Goal: Task Accomplishment & Management: Manage account settings

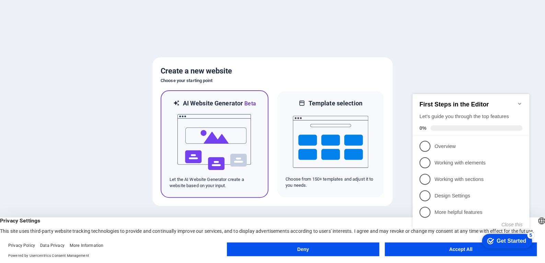
click at [214, 156] on img at bounding box center [215, 142] width 76 height 69
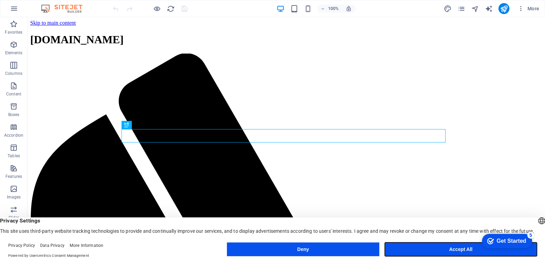
click at [462, 250] on button "Accept All" at bounding box center [461, 249] width 152 height 14
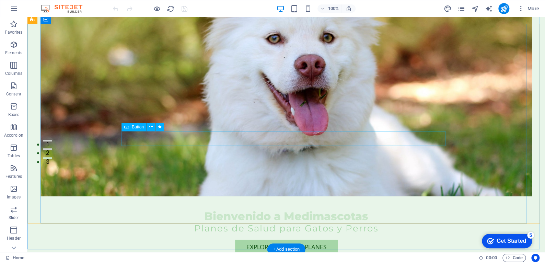
scroll to position [103, 0]
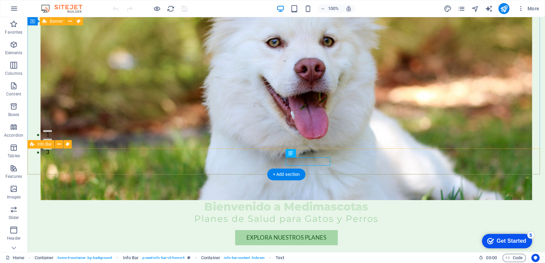
drag, startPoint x: 286, startPoint y: 163, endPoint x: 356, endPoint y: 166, distance: 70.1
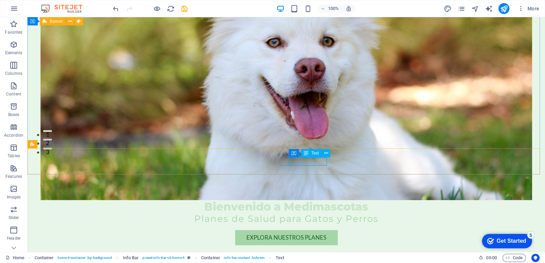
click at [315, 151] on span "Text" at bounding box center [315, 153] width 8 height 4
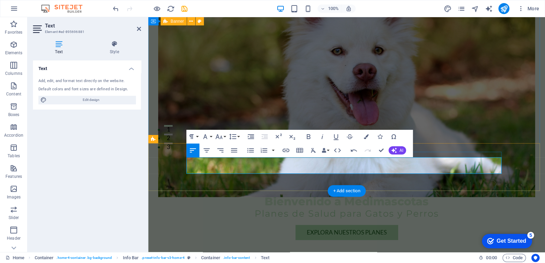
scroll to position [733, 3]
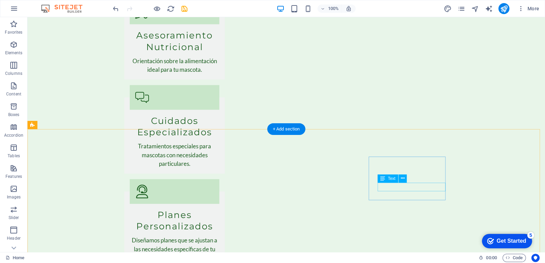
scroll to position [906, 0]
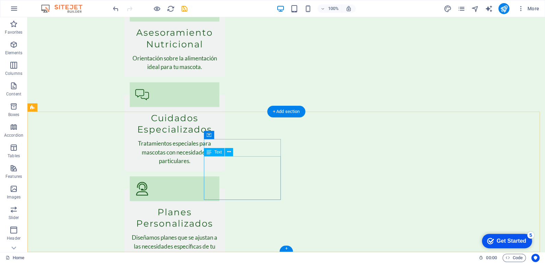
drag, startPoint x: 205, startPoint y: 160, endPoint x: 268, endPoint y: 170, distance: 63.9
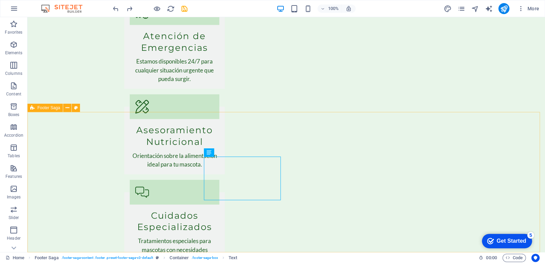
scroll to position [906, 0]
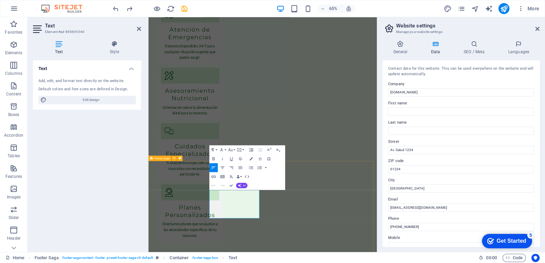
scroll to position [905, 0]
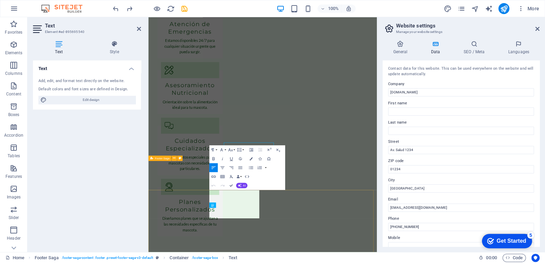
scroll to position [897, 0]
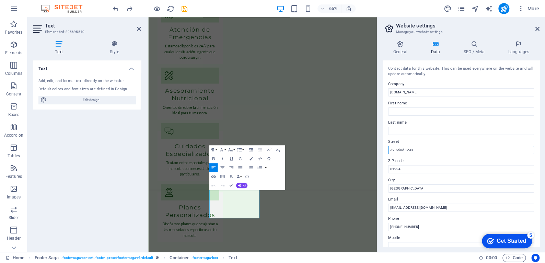
click at [436, 153] on input "Av. Salud 1234" at bounding box center [461, 150] width 146 height 8
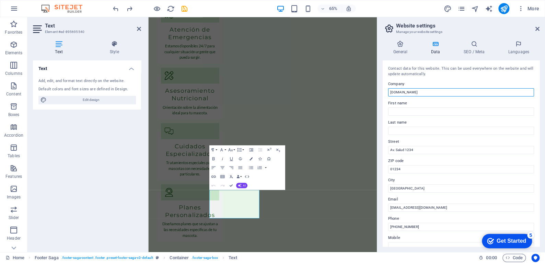
click at [405, 90] on input "[DOMAIN_NAME]" at bounding box center [461, 92] width 146 height 8
click at [428, 93] on input "[DOMAIN_NAME]" at bounding box center [461, 92] width 146 height 8
click at [416, 108] on input "First name" at bounding box center [461, 111] width 146 height 8
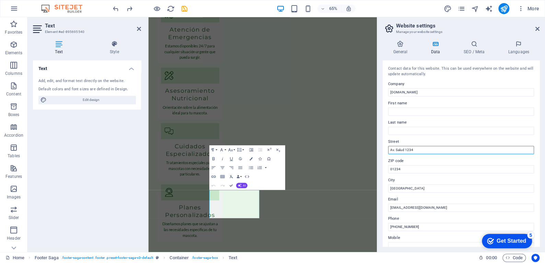
click at [404, 149] on input "Av. Salud 1234" at bounding box center [461, 150] width 146 height 8
drag, startPoint x: 423, startPoint y: 151, endPoint x: 381, endPoint y: 151, distance: 42.2
click at [381, 151] on div "General Data SEO / Meta Languages Website name [DOMAIN_NAME] Logo Drag files he…" at bounding box center [461, 143] width 168 height 217
paste input "[GEOGRAPHIC_DATA], [GEOGRAPHIC_DATA], Corregimiento de [GEOGRAPHIC_DATA], Urban…"
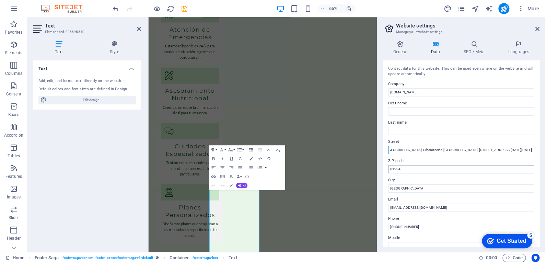
type input "[GEOGRAPHIC_DATA], [GEOGRAPHIC_DATA], Corregimiento de [GEOGRAPHIC_DATA], Urban…"
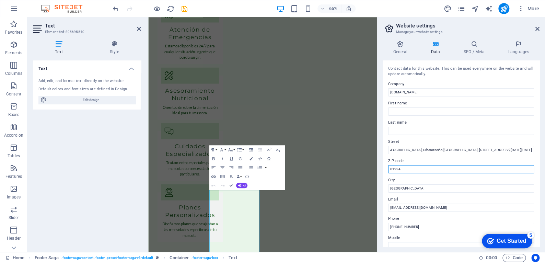
scroll to position [0, 0]
click at [408, 170] on input "01234" at bounding box center [461, 169] width 146 height 8
drag, startPoint x: 409, startPoint y: 169, endPoint x: 378, endPoint y: 166, distance: 31.0
click at [378, 166] on div "General Data SEO / Meta Languages Website name [DOMAIN_NAME] Logo Drag files he…" at bounding box center [461, 143] width 168 height 217
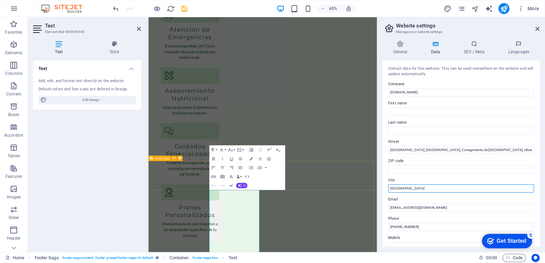
drag, startPoint x: 575, startPoint y: 206, endPoint x: 488, endPoint y: 273, distance: 110.2
click at [451, 184] on input "[GEOGRAPHIC_DATA]" at bounding box center [461, 188] width 146 height 8
drag, startPoint x: 452, startPoint y: 186, endPoint x: 384, endPoint y: 190, distance: 67.7
click at [384, 190] on div "Contact data for this website. This can be used everywhere on the website and w…" at bounding box center [461, 153] width 157 height 186
type input "[GEOGRAPHIC_DATA]"
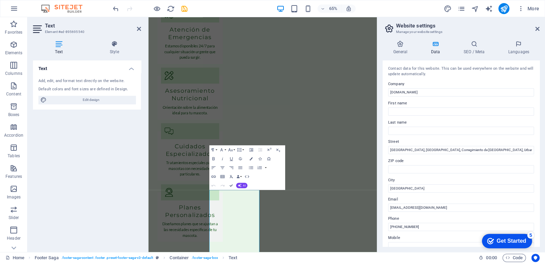
click at [507, 241] on div "Get Started" at bounding box center [512, 241] width 30 height 6
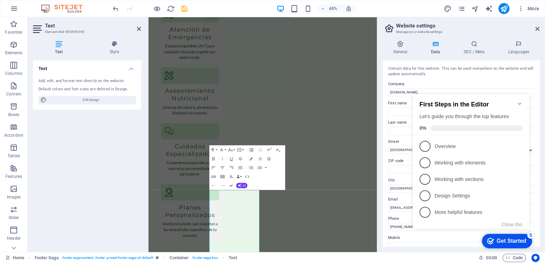
click at [521, 97] on div "First Steps in the Editor Let's guide you through the top features 0%" at bounding box center [471, 114] width 117 height 41
click at [521, 101] on icon "Minimize checklist" at bounding box center [519, 103] width 5 height 5
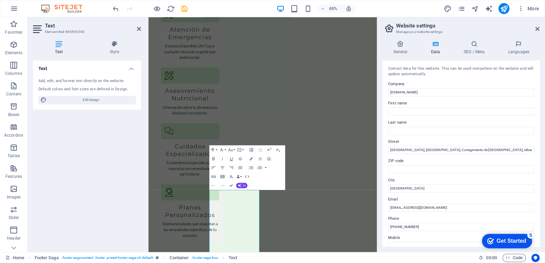
click div "checkmark Get Started 5 First Steps in the Editor Let's guide you through the t…"
click at [512, 241] on div "Get Started" at bounding box center [512, 241] width 30 height 6
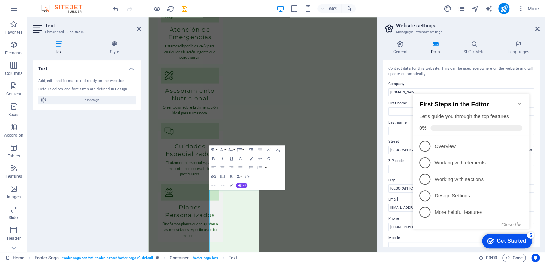
click at [519, 101] on icon "Minimize checklist" at bounding box center [519, 103] width 5 height 5
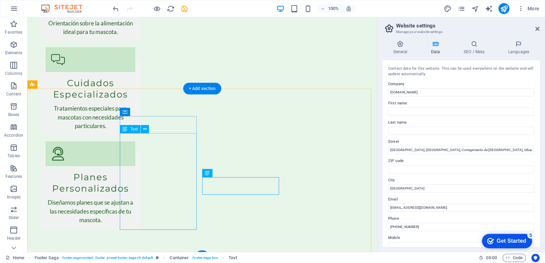
scroll to position [944, 0]
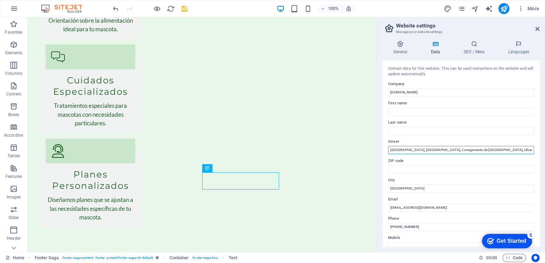
click at [405, 148] on input "[GEOGRAPHIC_DATA], [GEOGRAPHIC_DATA], Corregimiento de [GEOGRAPHIC_DATA], Urban…" at bounding box center [461, 150] width 146 height 8
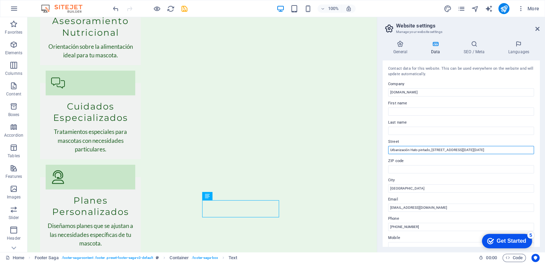
scroll to position [916, 0]
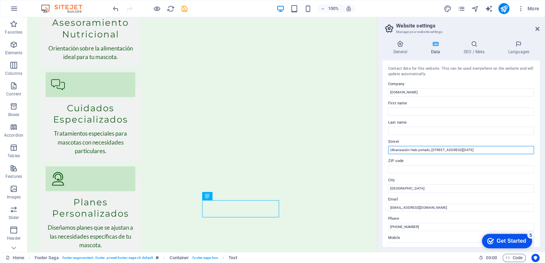
type input "Urbanización Hato pintado, [STREET_ADDRESS][DATE]"
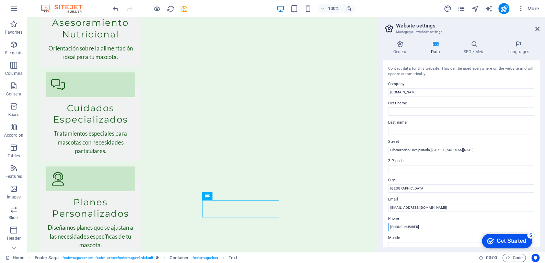
click at [424, 225] on input "[PHONE_NUMBER]" at bounding box center [461, 227] width 146 height 8
drag, startPoint x: 417, startPoint y: 224, endPoint x: 382, endPoint y: 224, distance: 34.3
click at [383, 224] on div "Contact data for this website. This can be used everywhere on the website and w…" at bounding box center [461, 153] width 157 height 186
paste input "07 68297354"
type input "[PHONE_NUMBER]"
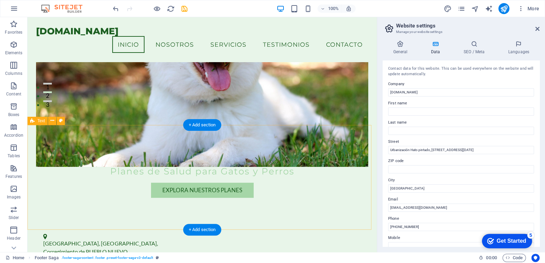
scroll to position [0, 0]
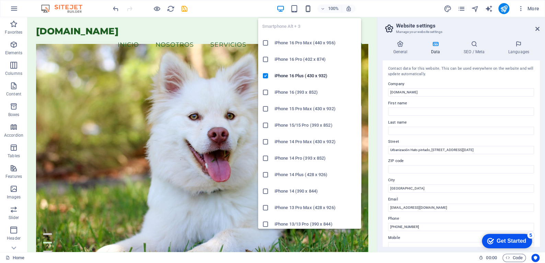
click at [307, 7] on icon "button" at bounding box center [308, 9] width 8 height 8
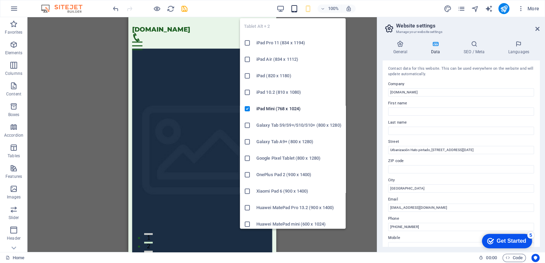
click at [291, 12] on icon "button" at bounding box center [294, 9] width 8 height 8
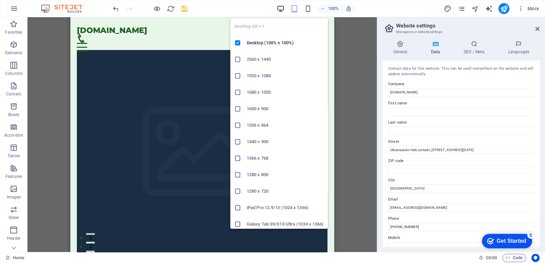
click at [282, 11] on icon "button" at bounding box center [280, 9] width 8 height 8
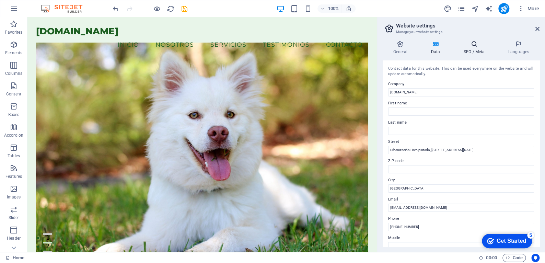
click at [478, 49] on h4 "SEO / Meta" at bounding box center [475, 47] width 45 height 14
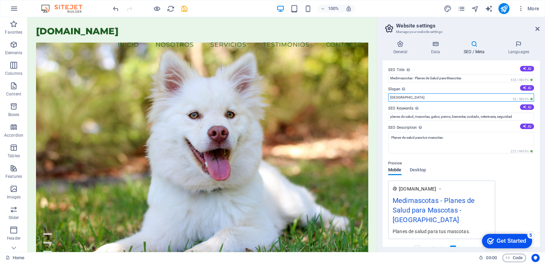
click at [415, 99] on input "[GEOGRAPHIC_DATA]" at bounding box center [461, 97] width 146 height 8
drag, startPoint x: 442, startPoint y: 116, endPoint x: 373, endPoint y: 97, distance: 72.0
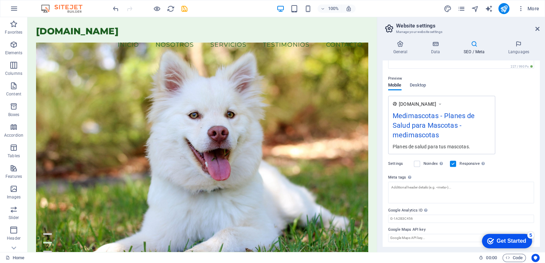
scroll to position [85, 0]
type input "medimascotas"
click at [497, 241] on div "Get Started" at bounding box center [512, 241] width 30 height 6
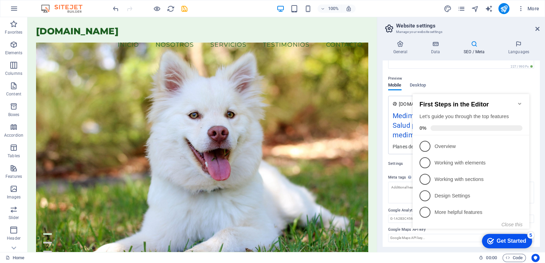
click at [520, 101] on icon "Minimize checklist" at bounding box center [519, 103] width 5 height 5
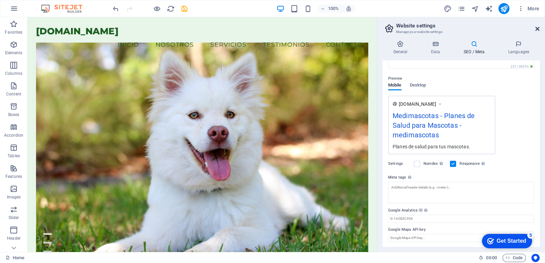
click at [537, 28] on icon at bounding box center [537, 28] width 4 height 5
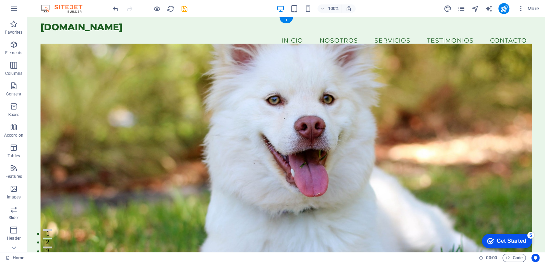
scroll to position [0, 0]
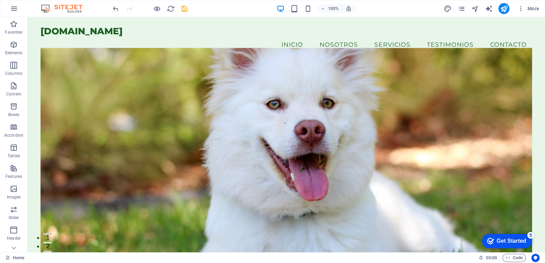
click at [504, 241] on div "Get Started" at bounding box center [512, 241] width 30 height 6
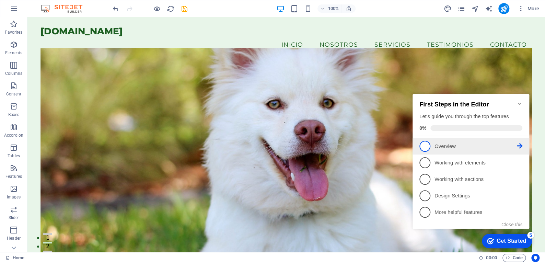
click at [465, 143] on p "Overview - incomplete" at bounding box center [476, 146] width 82 height 7
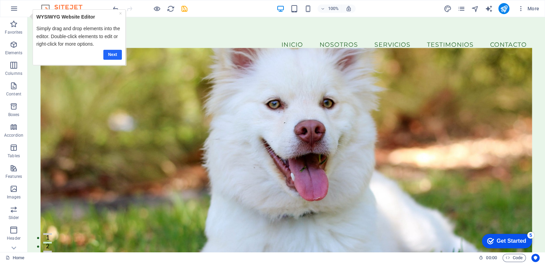
click at [113, 57] on link "Next" at bounding box center [112, 54] width 19 height 10
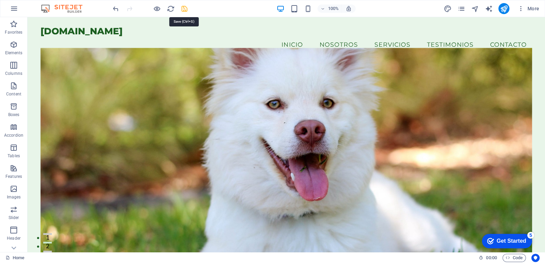
click at [183, 9] on icon "save" at bounding box center [185, 9] width 8 height 8
click at [502, 11] on icon "publish" at bounding box center [504, 9] width 8 height 8
